Goal: Transaction & Acquisition: Purchase product/service

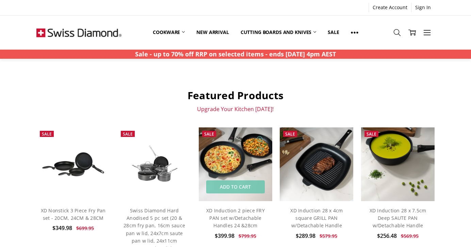
scroll to position [219, 0]
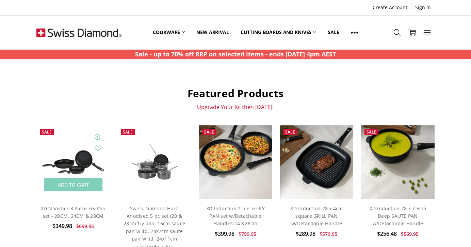
click at [88, 170] on img at bounding box center [72, 162] width 73 height 37
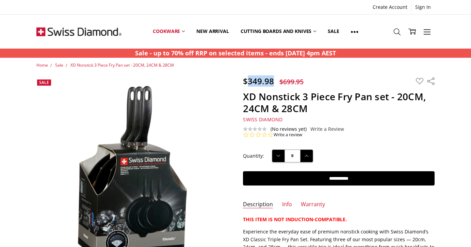
drag, startPoint x: 249, startPoint y: 81, endPoint x: 272, endPoint y: 81, distance: 23.1
click at [272, 81] on span "$349.98" at bounding box center [258, 80] width 31 height 11
